Goal: Check status: Check status

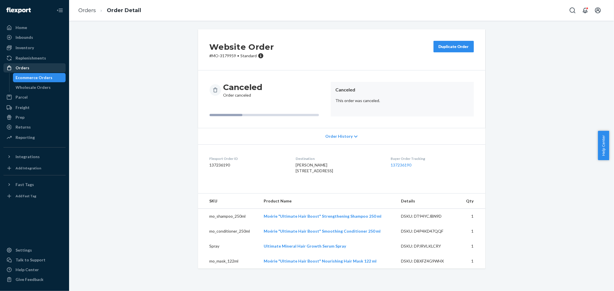
click at [24, 71] on div "Orders" at bounding box center [23, 68] width 14 height 6
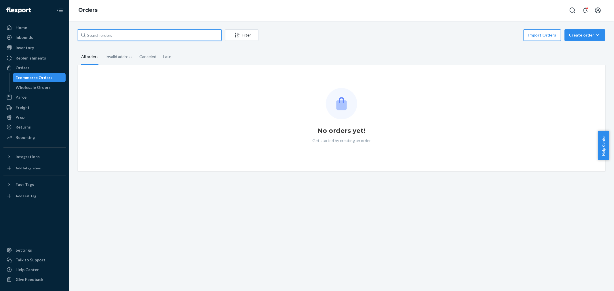
click at [148, 36] on input "text" at bounding box center [150, 35] width 144 height 12
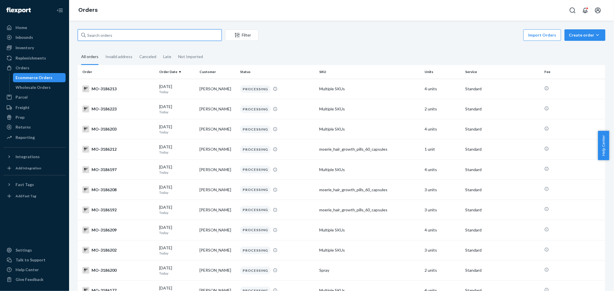
paste input "[PERSON_NAME]"
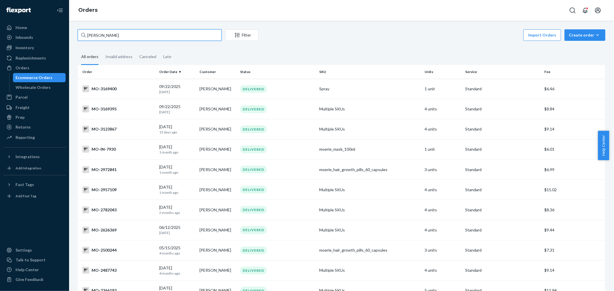
type input "[PERSON_NAME]"
click at [191, 104] on div "[DATE] [DATE]" at bounding box center [177, 109] width 36 height 11
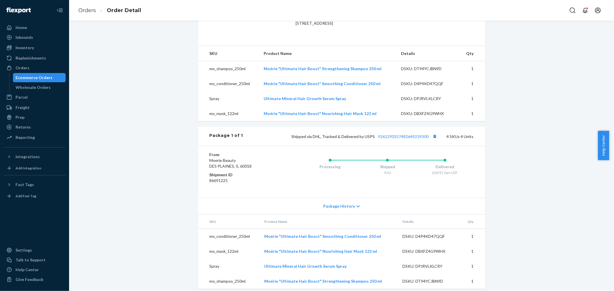
scroll to position [180, 0]
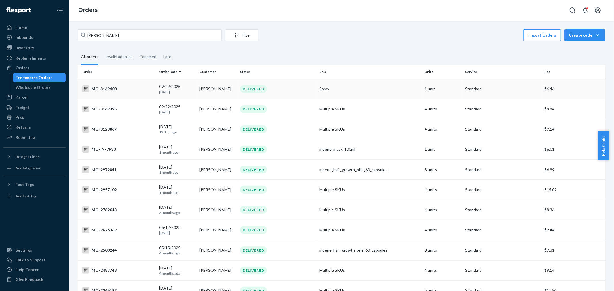
click at [252, 89] on div "DELIVERED" at bounding box center [253, 89] width 27 height 8
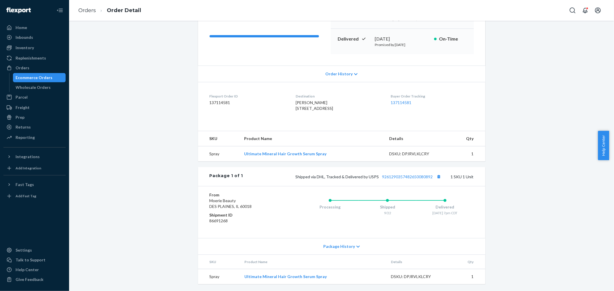
scroll to position [90, 0]
drag, startPoint x: 438, startPoint y: 177, endPoint x: 414, endPoint y: 175, distance: 24.6
click at [438, 177] on button "Copy tracking number" at bounding box center [439, 176] width 7 height 7
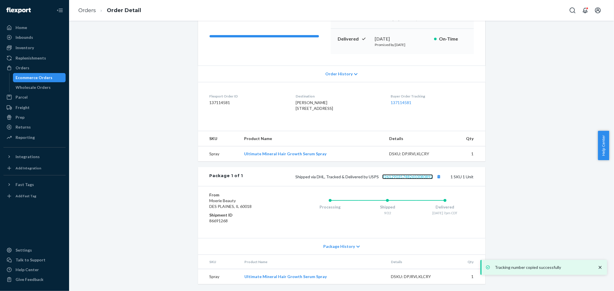
click at [412, 178] on link "9261290357482650080892" at bounding box center [408, 177] width 51 height 5
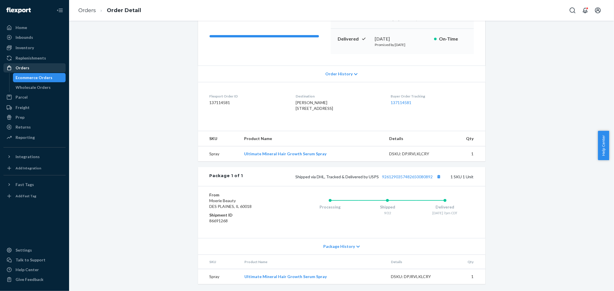
click at [25, 67] on div "Orders" at bounding box center [23, 68] width 14 height 6
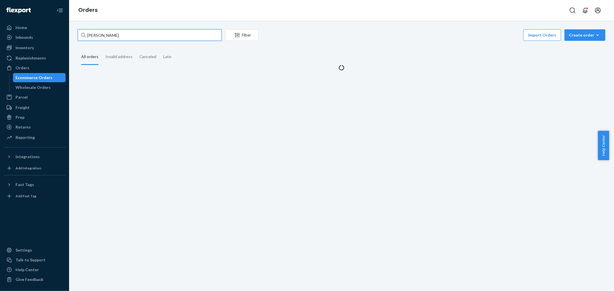
drag, startPoint x: 152, startPoint y: 37, endPoint x: 66, endPoint y: 39, distance: 85.3
click at [58, 41] on div "Home Inbounds Shipping Plans Problems Inventory Products Branded Packaging Repl…" at bounding box center [307, 145] width 614 height 291
paste input "3178428"
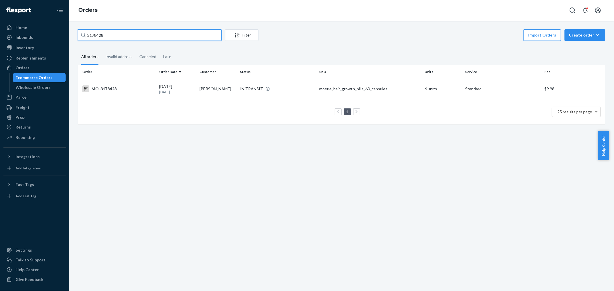
type input "3178428"
click at [243, 88] on div "IN TRANSIT" at bounding box center [251, 89] width 23 height 6
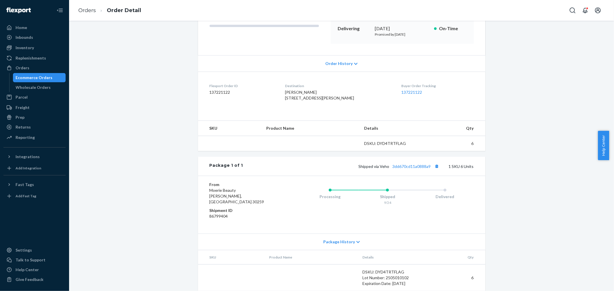
scroll to position [102, 0]
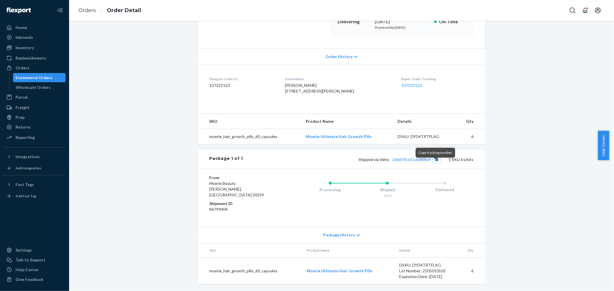
click at [435, 163] on button "Copy tracking number" at bounding box center [436, 159] width 7 height 7
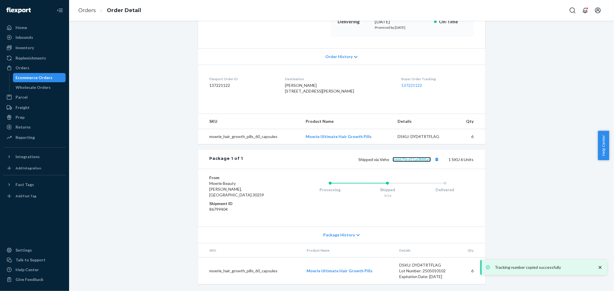
click at [419, 162] on link "3dd670cd11a0888a9" at bounding box center [412, 159] width 38 height 5
click at [19, 68] on div "Orders" at bounding box center [23, 68] width 14 height 6
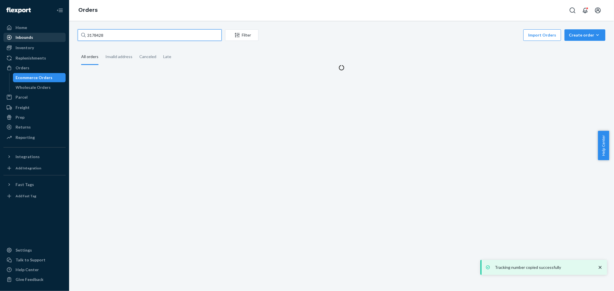
drag, startPoint x: 103, startPoint y: 34, endPoint x: 58, endPoint y: 39, distance: 45.5
click at [22, 39] on div "Home Inbounds Shipping Plans Problems Inventory Products Branded Packaging Repl…" at bounding box center [307, 145] width 614 height 291
paste input "[PERSON_NAME]"
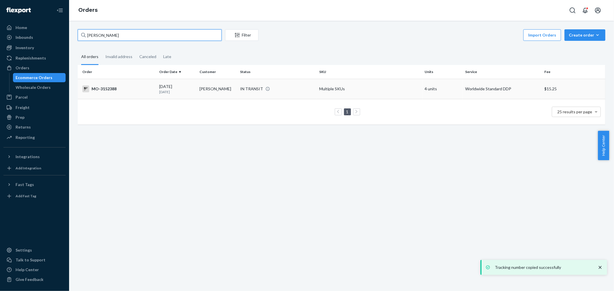
type input "[PERSON_NAME]"
click at [204, 88] on td "[PERSON_NAME]" at bounding box center [217, 89] width 41 height 20
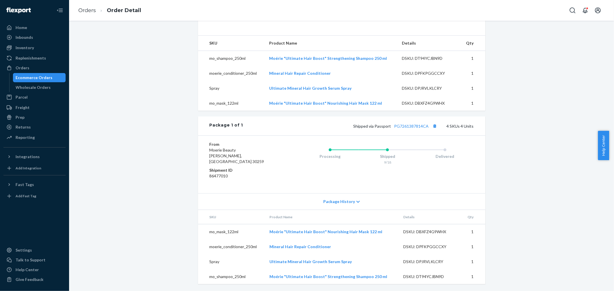
scroll to position [180, 0]
click at [431, 130] on button "Copy tracking number" at bounding box center [434, 125] width 7 height 7
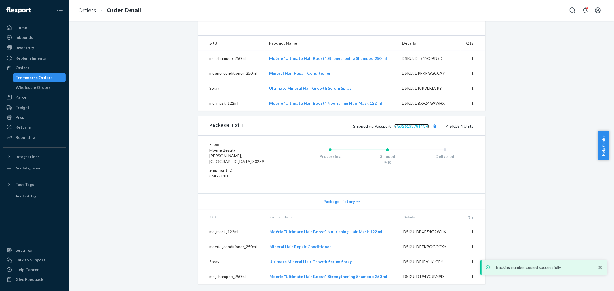
click at [419, 129] on link "PG7261387814CA" at bounding box center [412, 126] width 35 height 5
